Goal: Information Seeking & Learning: Learn about a topic

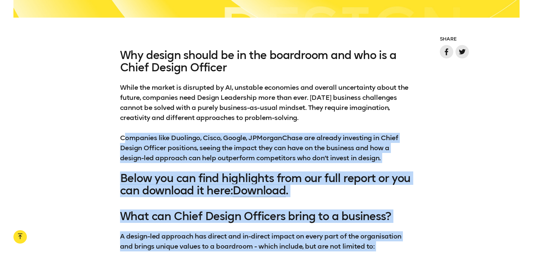
scroll to position [476, 0]
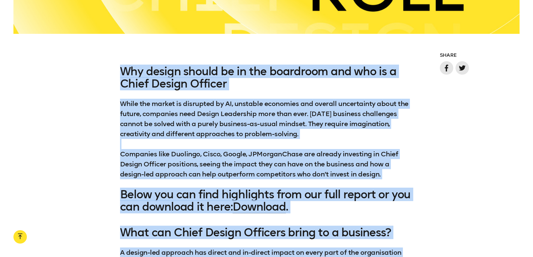
drag, startPoint x: 271, startPoint y: 187, endPoint x: 122, endPoint y: 74, distance: 187.8
copy div "Why design should be in the boardroom and who is a Chief Design Officer While t…"
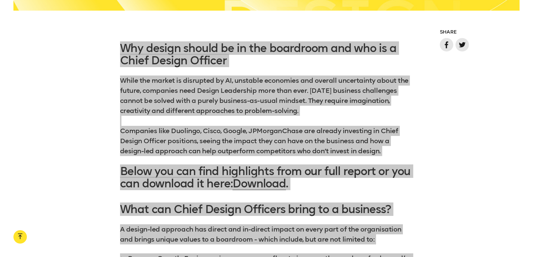
scroll to position [560, 0]
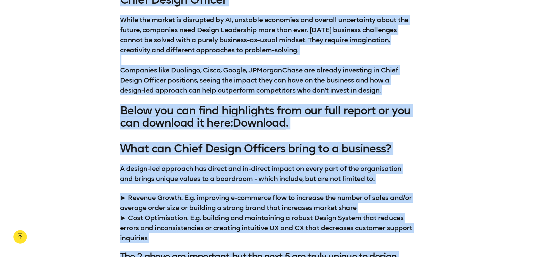
click at [188, 122] on h3 "Below you can find highlights from our full report or you can download it here:…" at bounding box center [266, 116] width 293 height 25
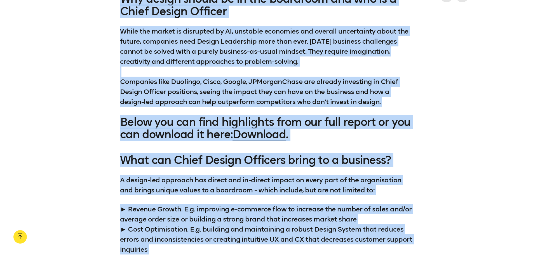
scroll to position [532, 0]
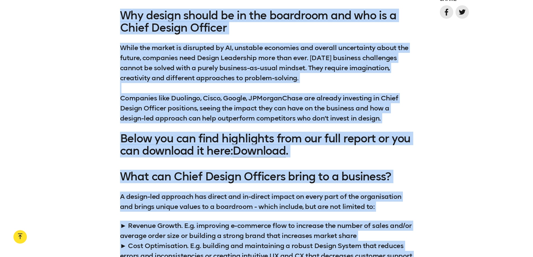
click at [180, 87] on p "While the market is disrupted by AI, unstable economies and overall uncertainty…" at bounding box center [266, 83] width 293 height 81
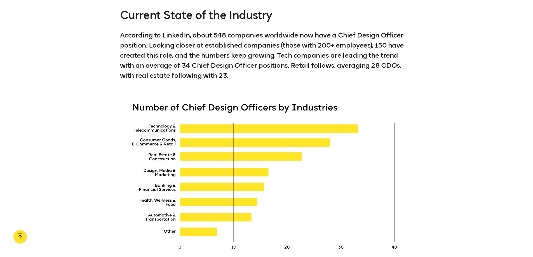
scroll to position [1288, 0]
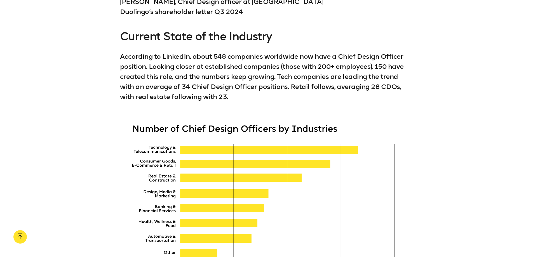
drag, startPoint x: 122, startPoint y: 35, endPoint x: 248, endPoint y: 95, distance: 139.9
click at [248, 95] on div "Current State of the Industry According to LinkedIn, about 548 companies worldw…" at bounding box center [266, 66] width 293 height 72
copy div "Current State of the Industry According to LinkedIn, about 548 companies worldw…"
click at [191, 166] on div at bounding box center [266, 196] width 293 height 163
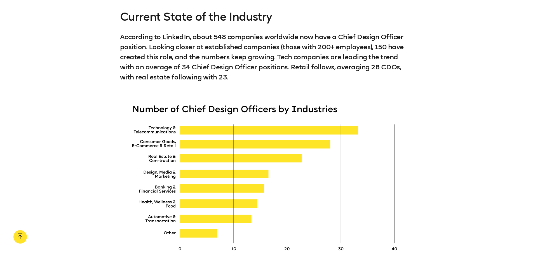
scroll to position [1316, 0]
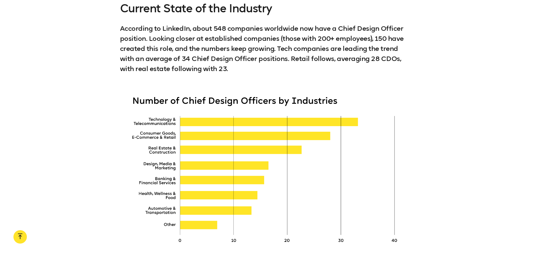
click at [156, 123] on div at bounding box center [266, 168] width 293 height 163
drag, startPoint x: 158, startPoint y: 121, endPoint x: -293, endPoint y: 184, distance: 455.1
drag, startPoint x: 169, startPoint y: 133, endPoint x: -217, endPoint y: 182, distance: 388.8
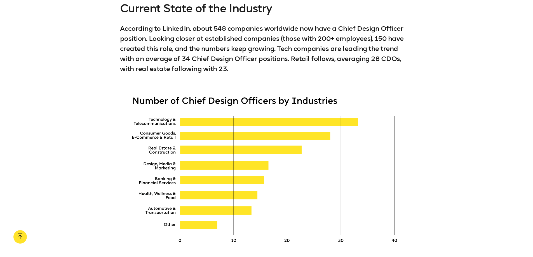
drag, startPoint x: 196, startPoint y: 135, endPoint x: 193, endPoint y: 139, distance: 5.4
click at [193, 139] on div at bounding box center [266, 168] width 293 height 163
click at [192, 139] on div at bounding box center [266, 168] width 293 height 163
click at [136, 99] on div at bounding box center [266, 168] width 293 height 163
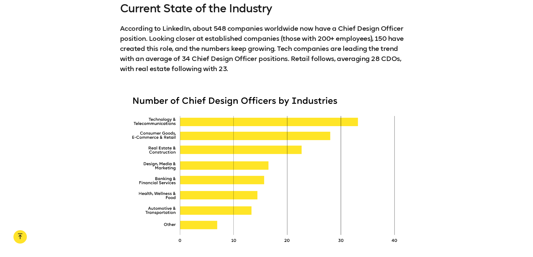
drag, startPoint x: 144, startPoint y: 80, endPoint x: 207, endPoint y: 134, distance: 82.0
drag, startPoint x: 164, startPoint y: 116, endPoint x: 211, endPoint y: 151, distance: 58.6
click at [211, 151] on div at bounding box center [266, 168] width 293 height 163
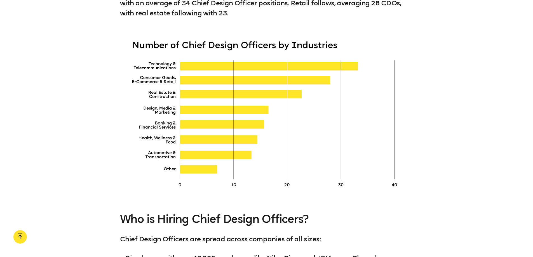
scroll to position [1372, 0]
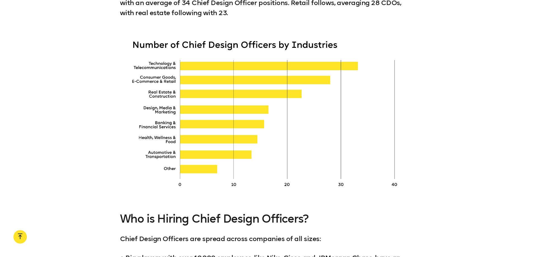
drag, startPoint x: 194, startPoint y: 159, endPoint x: 143, endPoint y: 174, distance: 53.0
click at [143, 174] on div at bounding box center [266, 112] width 293 height 163
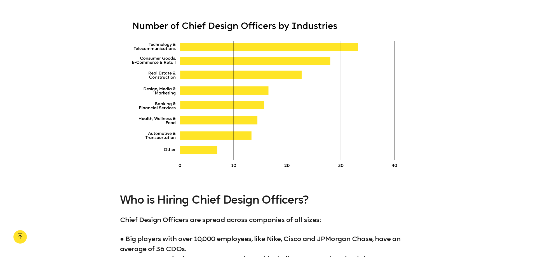
scroll to position [1400, 0]
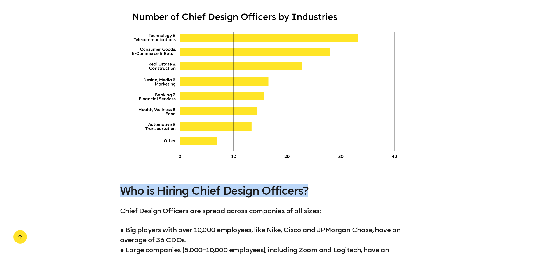
drag, startPoint x: 123, startPoint y: 188, endPoint x: 311, endPoint y: 190, distance: 187.3
click at [311, 190] on h3 "Who is Hiring Chief Design Officers?" at bounding box center [266, 191] width 293 height 12
copy h3 "Who is Hiring Chief Design Officers?"
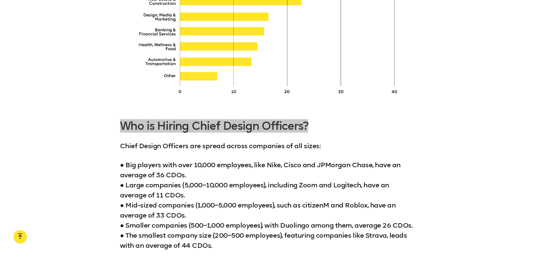
scroll to position [1484, 0]
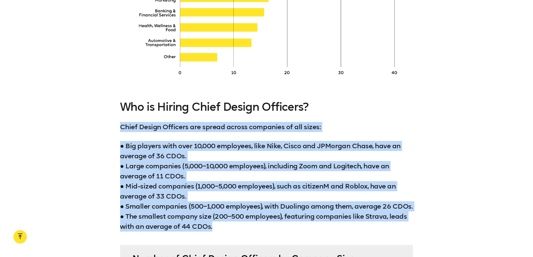
drag, startPoint x: 122, startPoint y: 125, endPoint x: 215, endPoint y: 237, distance: 145.5
click at [215, 232] on div "Who is Hiring Chief Design Officers? Chief Design Officers are spread across co…" at bounding box center [266, 166] width 293 height 131
copy div "Chief Design Officers are spread across companies of all sizes: ● Big players w…"
click at [181, 188] on p "● Big players with over 10,000 employees, like Nike, Cisco and JPMorgan Chase, …" at bounding box center [266, 186] width 293 height 91
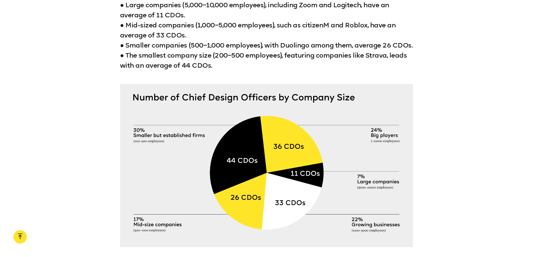
scroll to position [1680, 0]
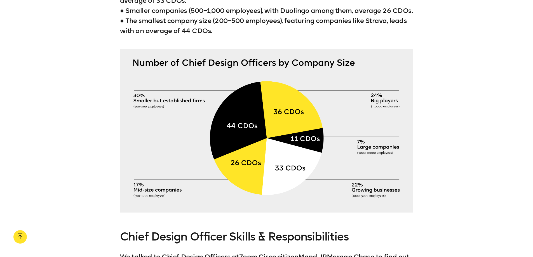
drag, startPoint x: 163, startPoint y: 122, endPoint x: 145, endPoint y: 144, distance: 28.6
click at [145, 144] on div at bounding box center [266, 130] width 293 height 163
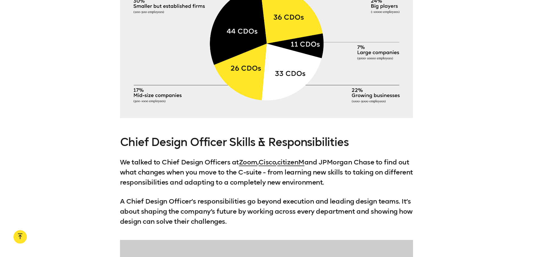
scroll to position [1792, 0]
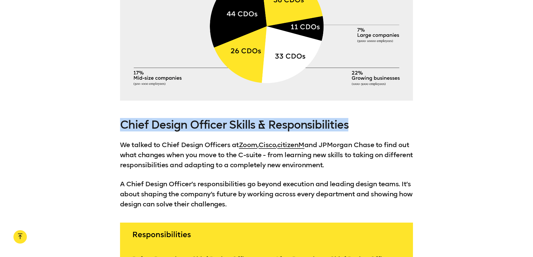
drag, startPoint x: 348, startPoint y: 132, endPoint x: 125, endPoint y: 137, distance: 223.4
click at [125, 131] on h3 "Chief Design Officer Skills & Responsibilities" at bounding box center [266, 125] width 293 height 12
copy h3 "Chief Design Officer Skills & Responsibilities"
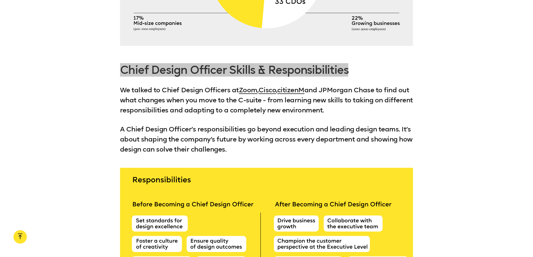
scroll to position [1848, 0]
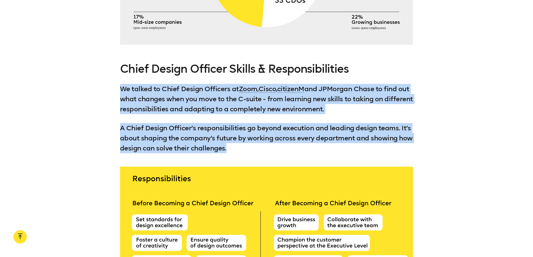
drag, startPoint x: 245, startPoint y: 155, endPoint x: 122, endPoint y: 99, distance: 135.9
click at [122, 99] on div "Chief Design Officer Skills & Responsibilities We talked to Chief Design Office…" at bounding box center [266, 108] width 293 height 91
copy div "We talked to Chief Design Officers at Zoom , Cisco , citizenM and JPMorgan Chas…"
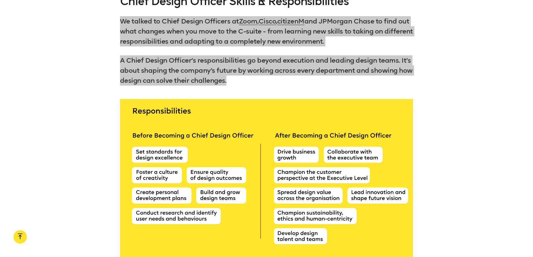
scroll to position [1960, 0]
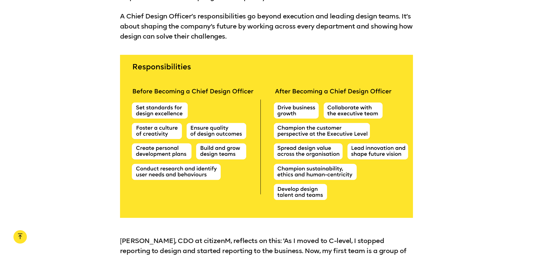
click at [189, 174] on div at bounding box center [266, 136] width 293 height 163
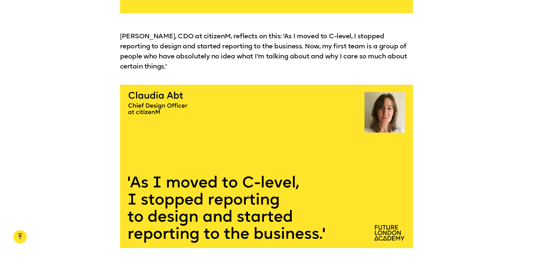
scroll to position [2155, 0]
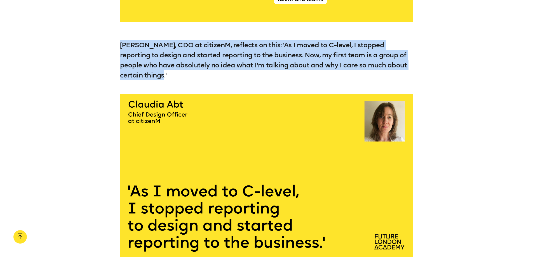
drag, startPoint x: 148, startPoint y: 81, endPoint x: 122, endPoint y: 52, distance: 38.6
click at [122, 52] on p "Claudia Abt, CDO at citizenM, reflects on this: 'As I moved to C-level, I stopp…" at bounding box center [266, 60] width 293 height 40
copy p "Claudia Abt, CDO at citizenM, reflects on this: 'As I moved to C-level, I stopp…"
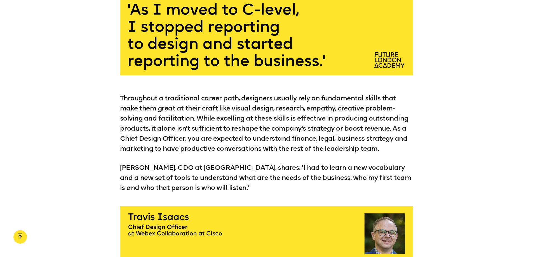
scroll to position [2351, 0]
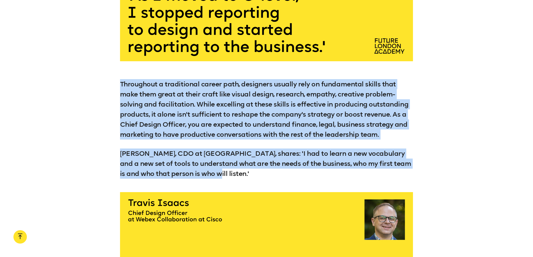
drag, startPoint x: 206, startPoint y: 180, endPoint x: 120, endPoint y: 92, distance: 123.1
click at [120, 92] on div "Throughout a traditional career path, designers usually rely on fundamental ski…" at bounding box center [266, 129] width 533 height 100
copy div "Throughout a traditional career path, designers usually rely on fundamental ski…"
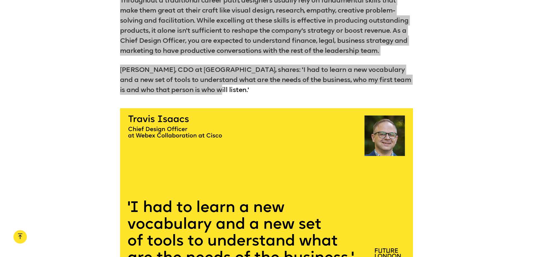
scroll to position [2463, 0]
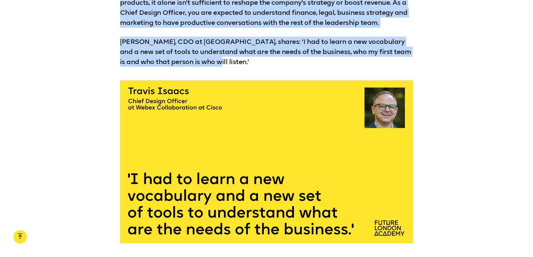
click at [202, 67] on p "Travis Isaacs, CDO at Cisco, shares: 'I had to learn a new vocabulary and a new…" at bounding box center [266, 52] width 293 height 30
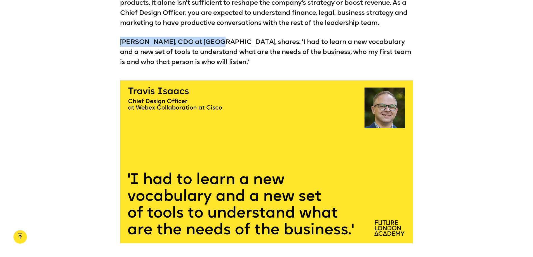
drag, startPoint x: 207, startPoint y: 47, endPoint x: 122, endPoint y: 48, distance: 84.8
click at [122, 48] on p "Travis Isaacs, CDO at Cisco, shares: 'I had to learn a new vocabulary and a new…" at bounding box center [266, 52] width 293 height 30
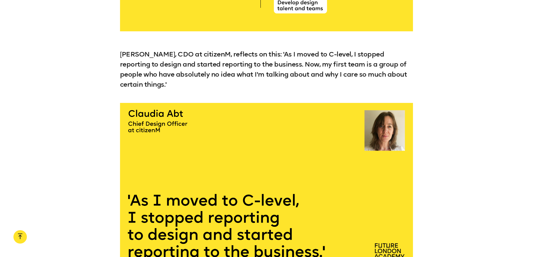
scroll to position [2127, 0]
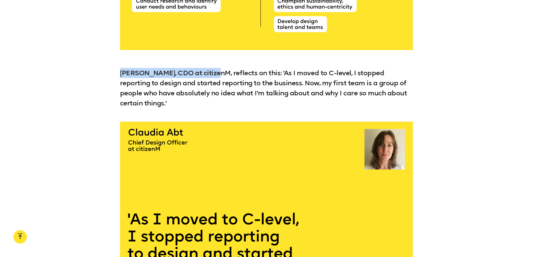
drag, startPoint x: 214, startPoint y: 78, endPoint x: 122, endPoint y: 79, distance: 92.1
click at [122, 79] on p "Claudia Abt, CDO at citizenM, reflects on this: 'As I moved to C-level, I stopp…" at bounding box center [266, 88] width 293 height 40
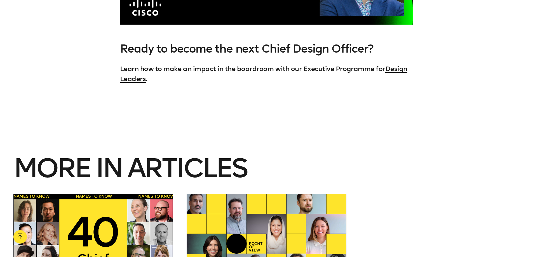
scroll to position [2099, 0]
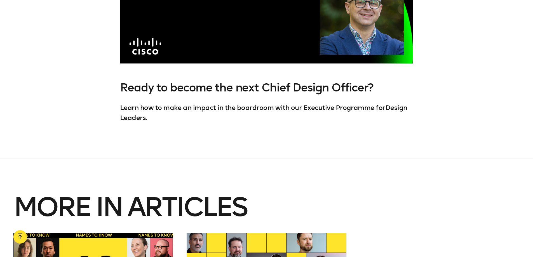
click at [396, 104] on link "Design Leaders" at bounding box center [263, 113] width 287 height 18
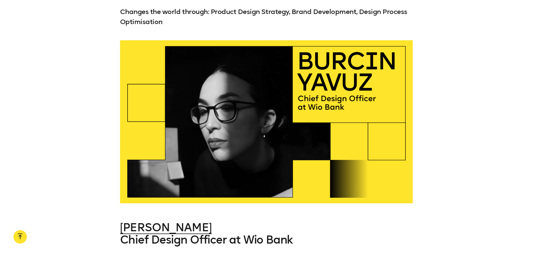
scroll to position [13325, 0]
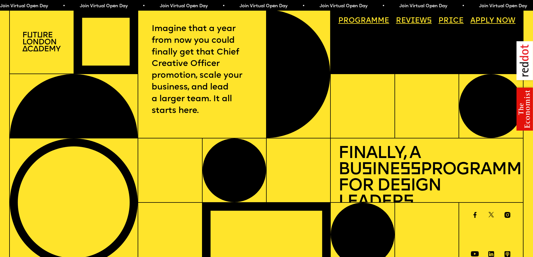
click at [45, 41] on img at bounding box center [41, 41] width 38 height 19
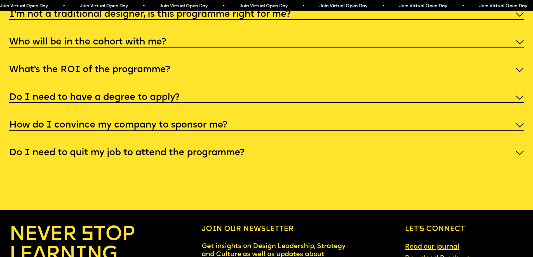
scroll to position [2827, 0]
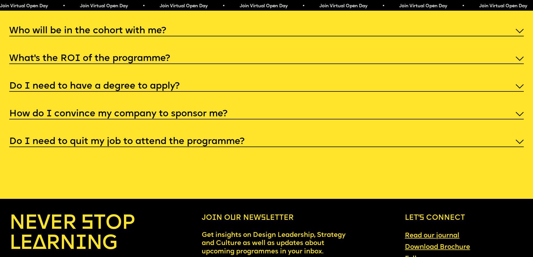
click at [204, 6] on h5 "I'm not a traditional designer, is this programme right for me?" at bounding box center [150, 4] width 282 height 6
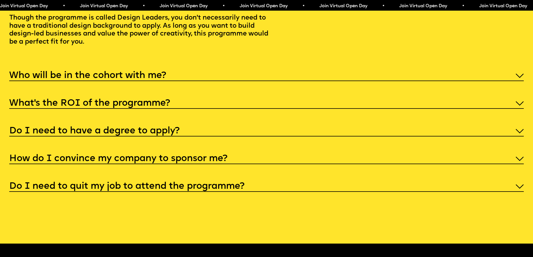
click at [203, 6] on h5 "I'm not a traditional designer, is this programme right for me?" at bounding box center [150, 4] width 282 height 6
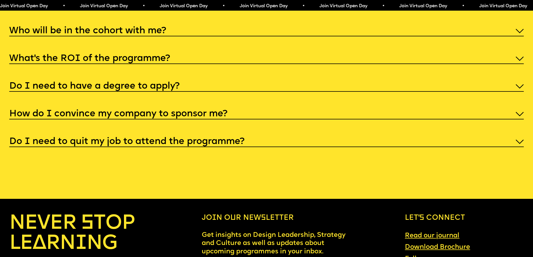
click at [137, 62] on h5 "What’s the ROI of the programme?" at bounding box center [89, 59] width 161 height 6
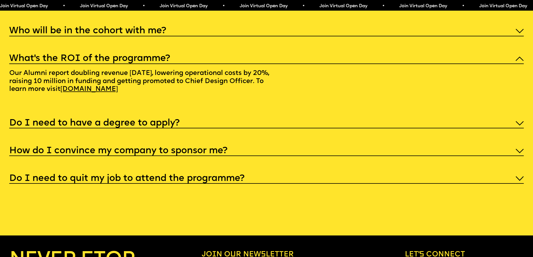
click at [160, 62] on h5 "What’s the ROI of the programme?" at bounding box center [89, 59] width 161 height 6
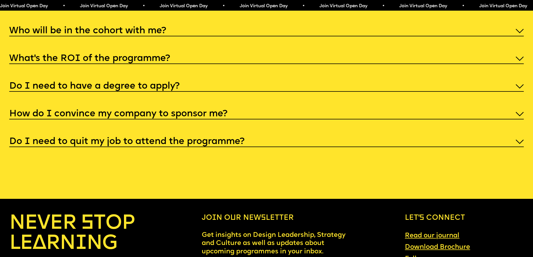
click at [169, 89] on h5 "Do I need to have a degree to apply?" at bounding box center [94, 87] width 170 height 6
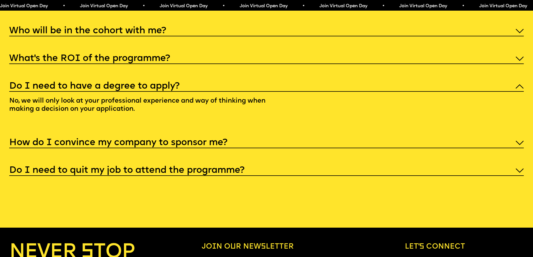
click at [169, 89] on h5 "Do I need to have a degree to apply?" at bounding box center [94, 87] width 170 height 6
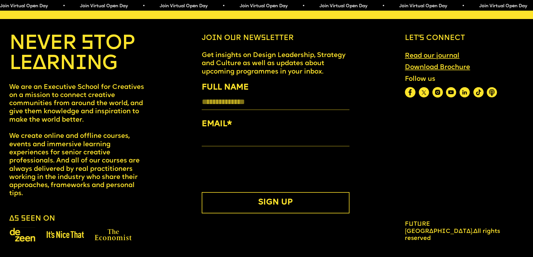
scroll to position [3038, 0]
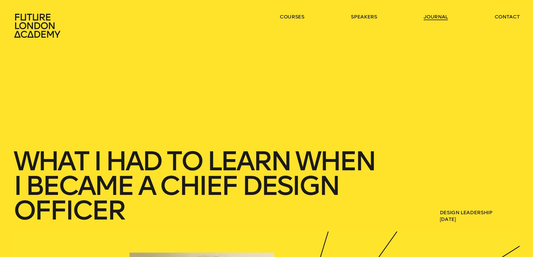
click at [429, 18] on link "journal" at bounding box center [436, 16] width 24 height 7
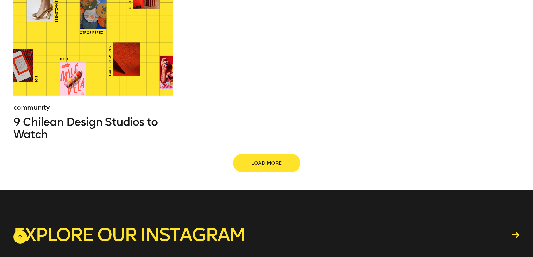
scroll to position [868, 0]
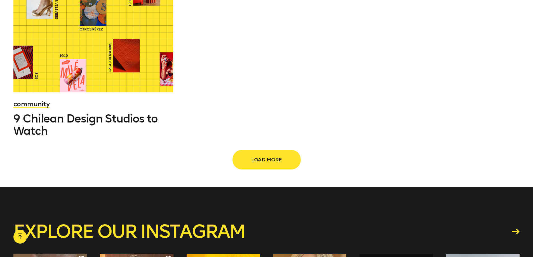
click at [269, 151] on button "Load more" at bounding box center [266, 160] width 67 height 18
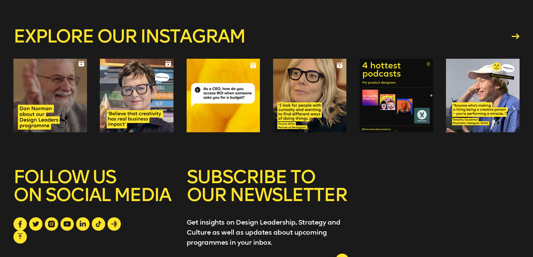
scroll to position [1746, 0]
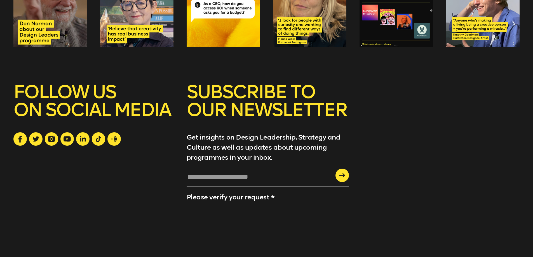
click at [202, 172] on input "text" at bounding box center [268, 179] width 162 height 15
click at [214, 172] on input "text" at bounding box center [268, 179] width 162 height 15
type input "*"
type input "**********"
click at [344, 169] on div "submit" at bounding box center [342, 175] width 13 height 13
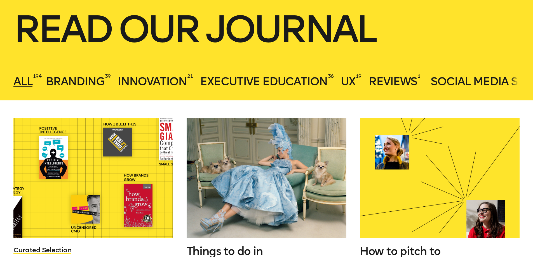
scroll to position [196, 0]
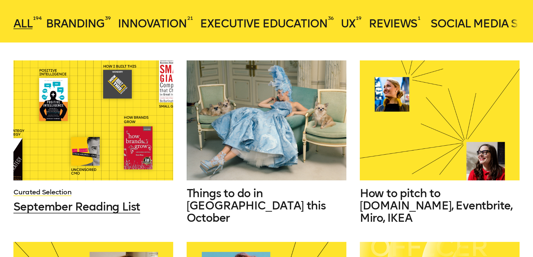
click at [78, 133] on div at bounding box center [93, 120] width 160 height 120
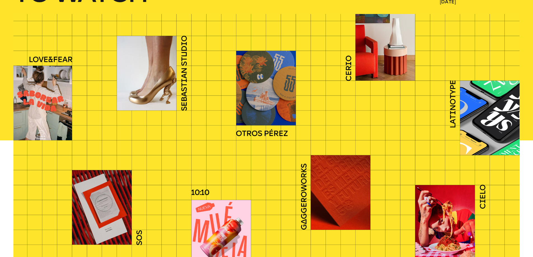
scroll to position [196, 0]
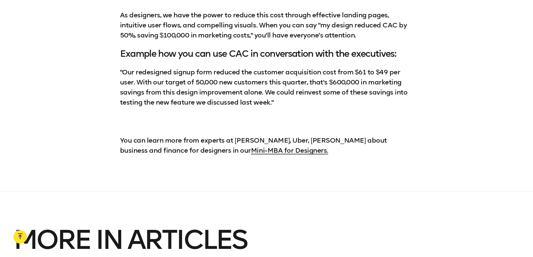
scroll to position [1204, 0]
